Goal: Find specific page/section: Find specific page/section

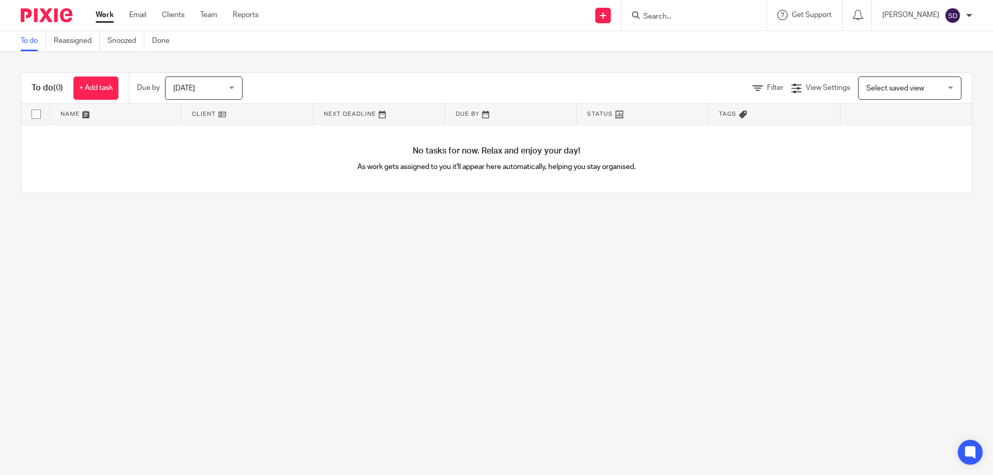
click at [674, 21] on input "Search" at bounding box center [688, 16] width 93 height 9
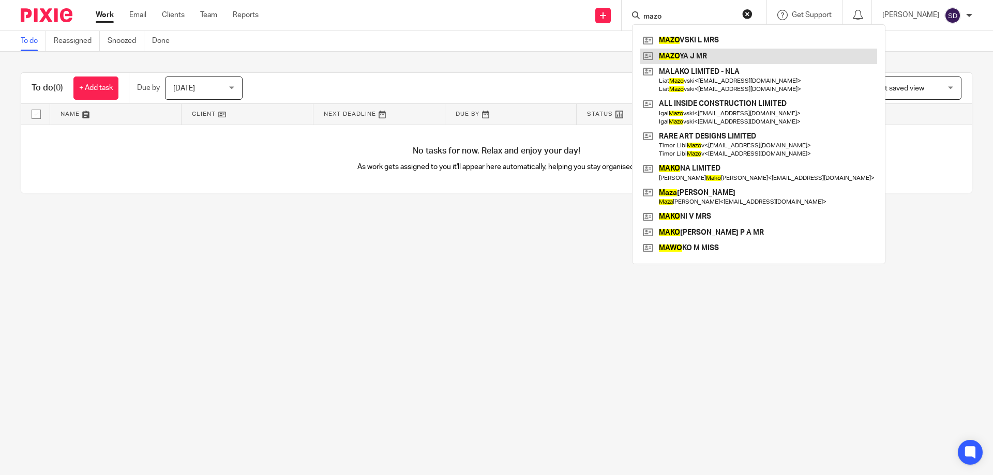
type input "mazo"
click at [693, 51] on link at bounding box center [758, 57] width 237 height 16
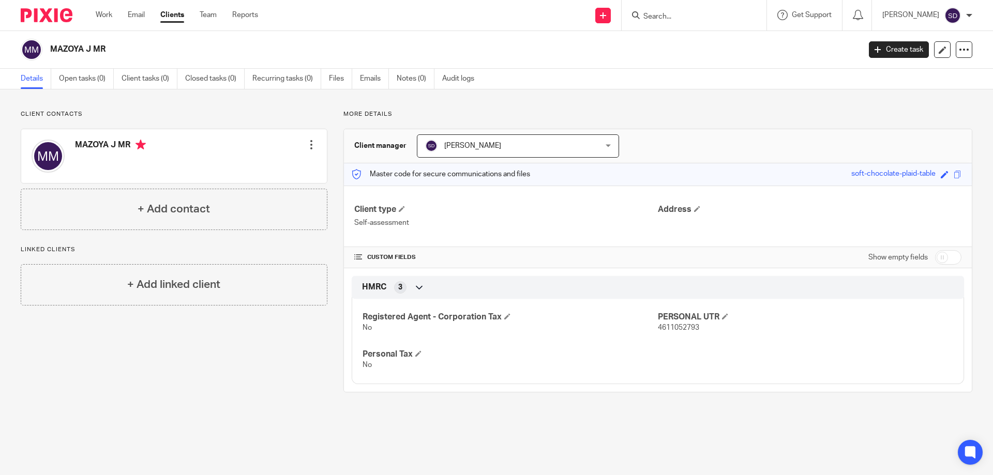
click at [670, 19] on input "Search" at bounding box center [688, 16] width 93 height 9
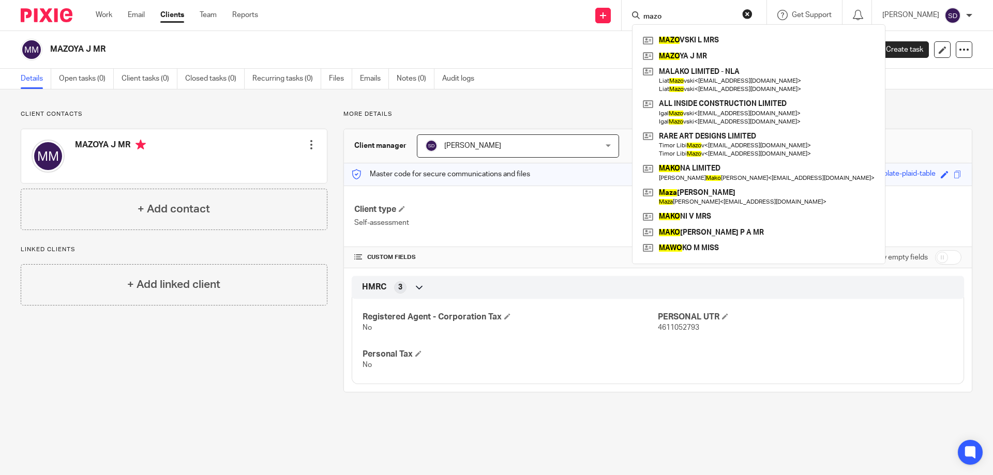
type input "mazo"
click at [263, 343] on div "Client contacts [PERSON_NAME] J MR Edit contact Create client from contact Expo…" at bounding box center [166, 251] width 323 height 282
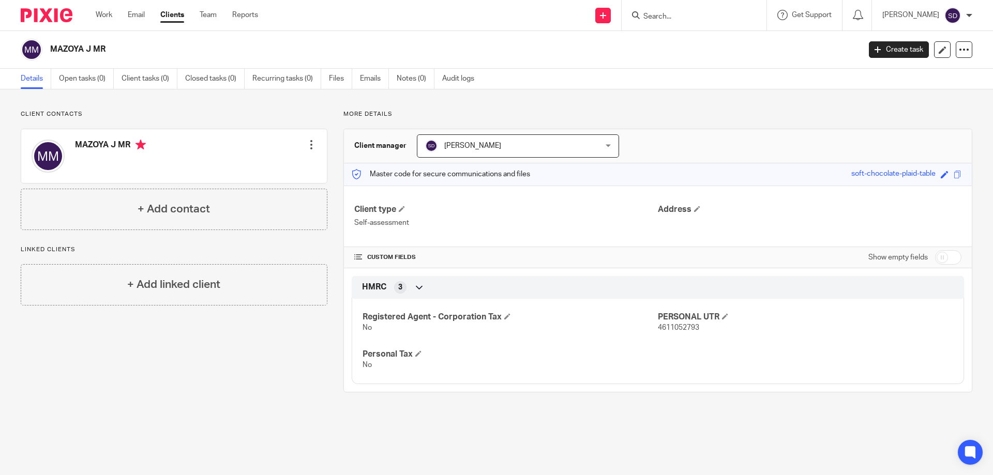
click at [669, 11] on form at bounding box center [697, 15] width 110 height 13
click at [676, 15] on input "Search" at bounding box center [688, 16] width 93 height 9
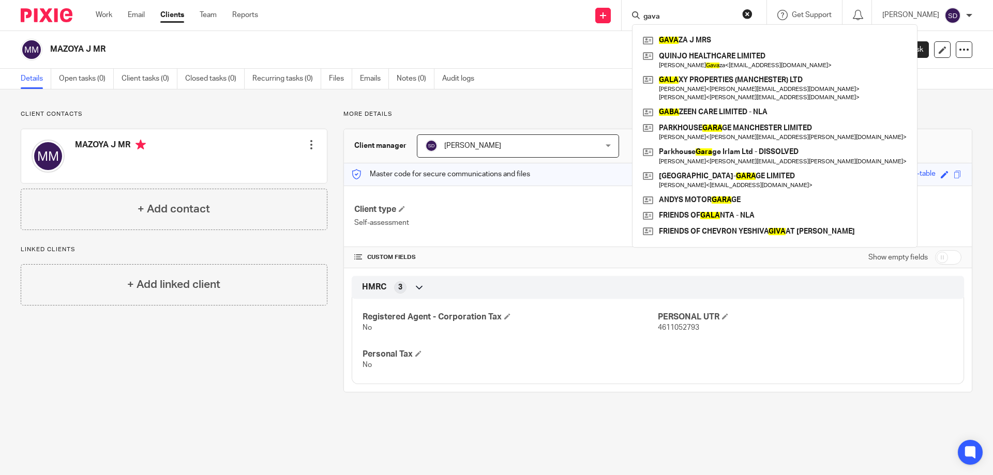
type input "gava"
drag, startPoint x: 680, startPoint y: 14, endPoint x: 622, endPoint y: 10, distance: 58.0
click at [622, 10] on div "Send new email Create task Add client Request signature gava GAVA ZA J MRS QUIN…" at bounding box center [634, 15] width 720 height 31
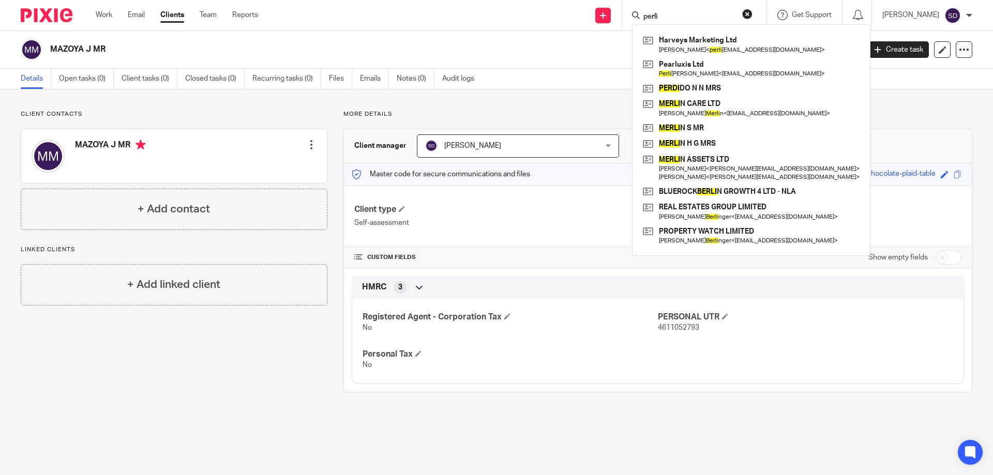
type input "perli"
